Goal: Task Accomplishment & Management: Use online tool/utility

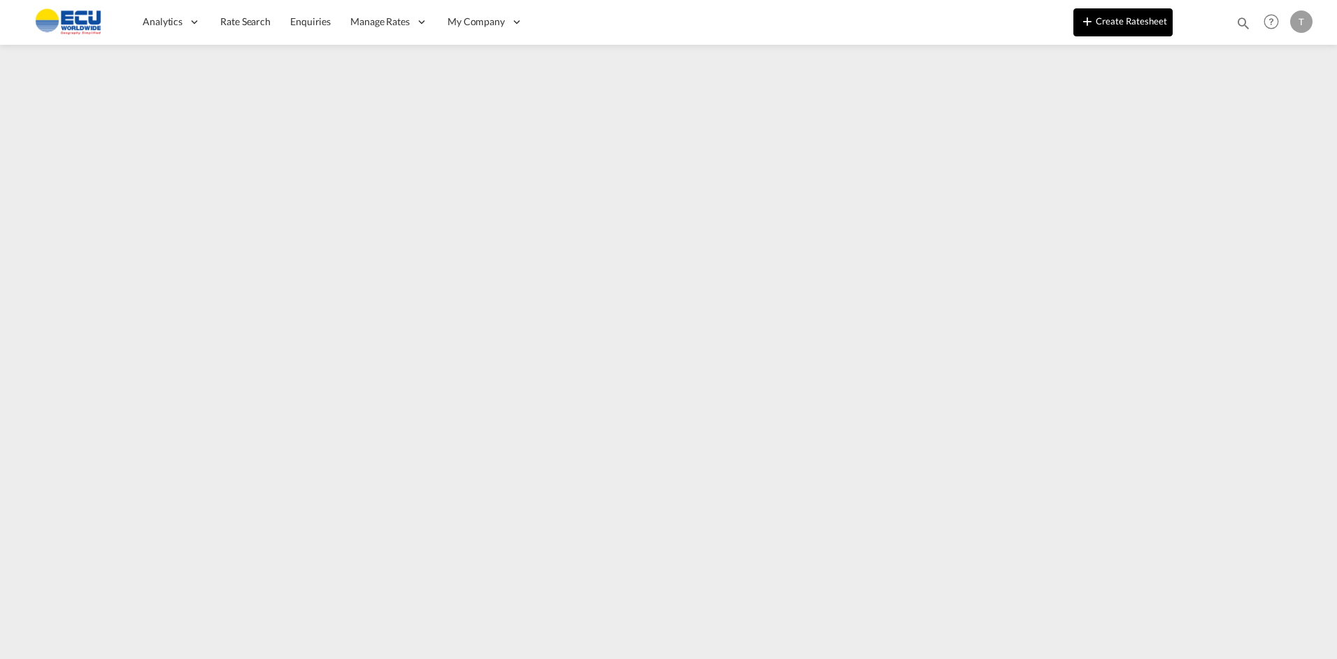
click at [1104, 22] on button "Create Ratesheet" at bounding box center [1122, 22] width 99 height 28
click at [1141, 13] on button "Create Ratesheet" at bounding box center [1122, 22] width 99 height 28
